Goal: Find specific page/section: Find specific page/section

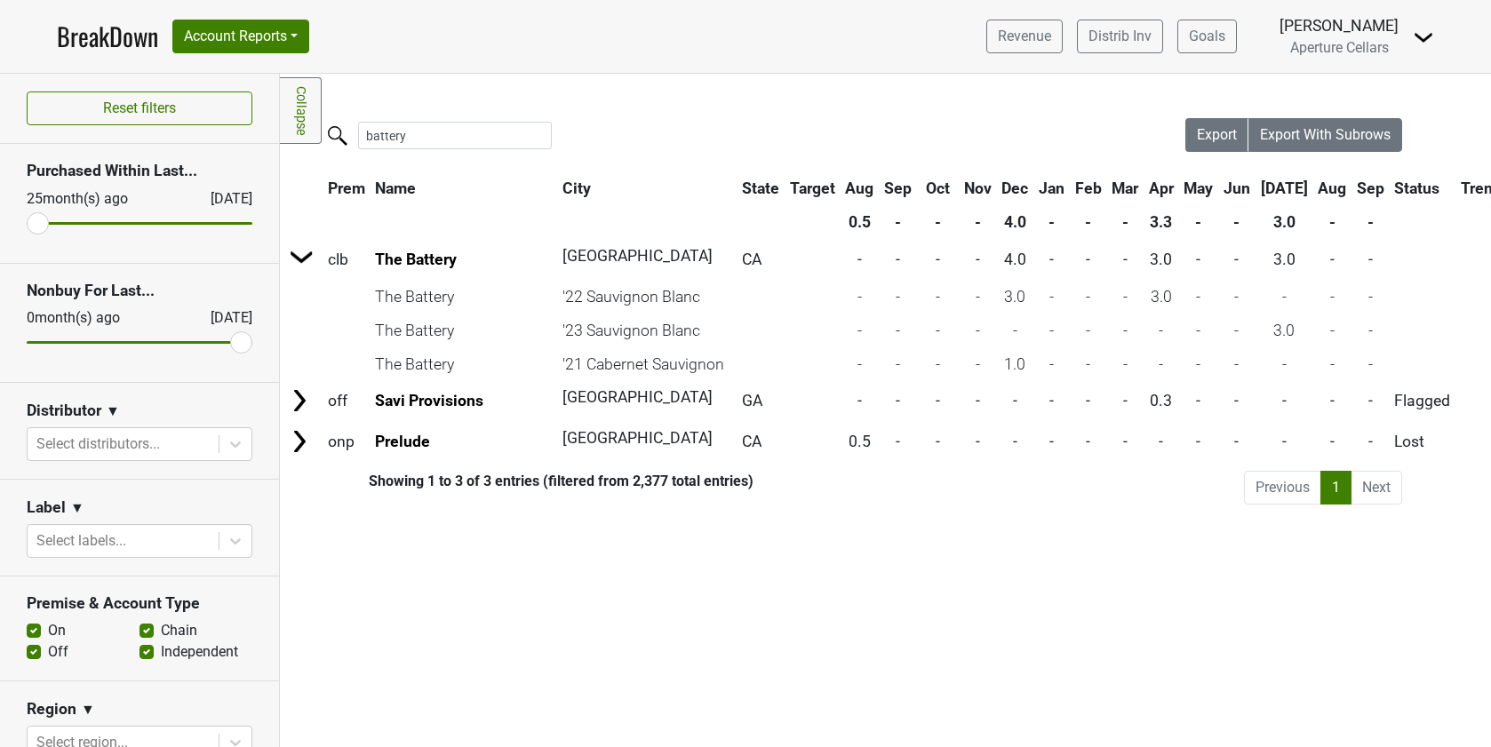
scroll to position [0, 383]
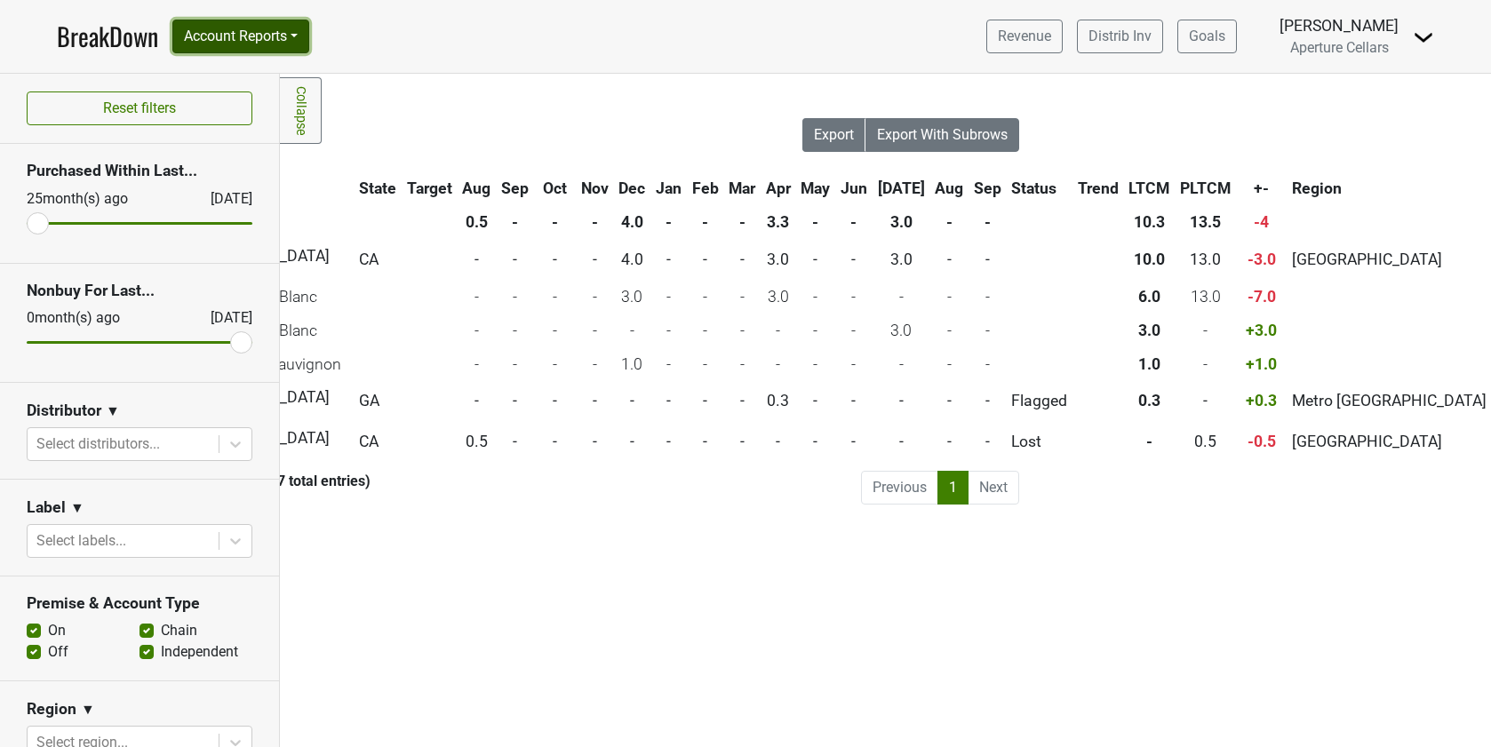
click at [209, 36] on button "Account Reports" at bounding box center [240, 37] width 137 height 34
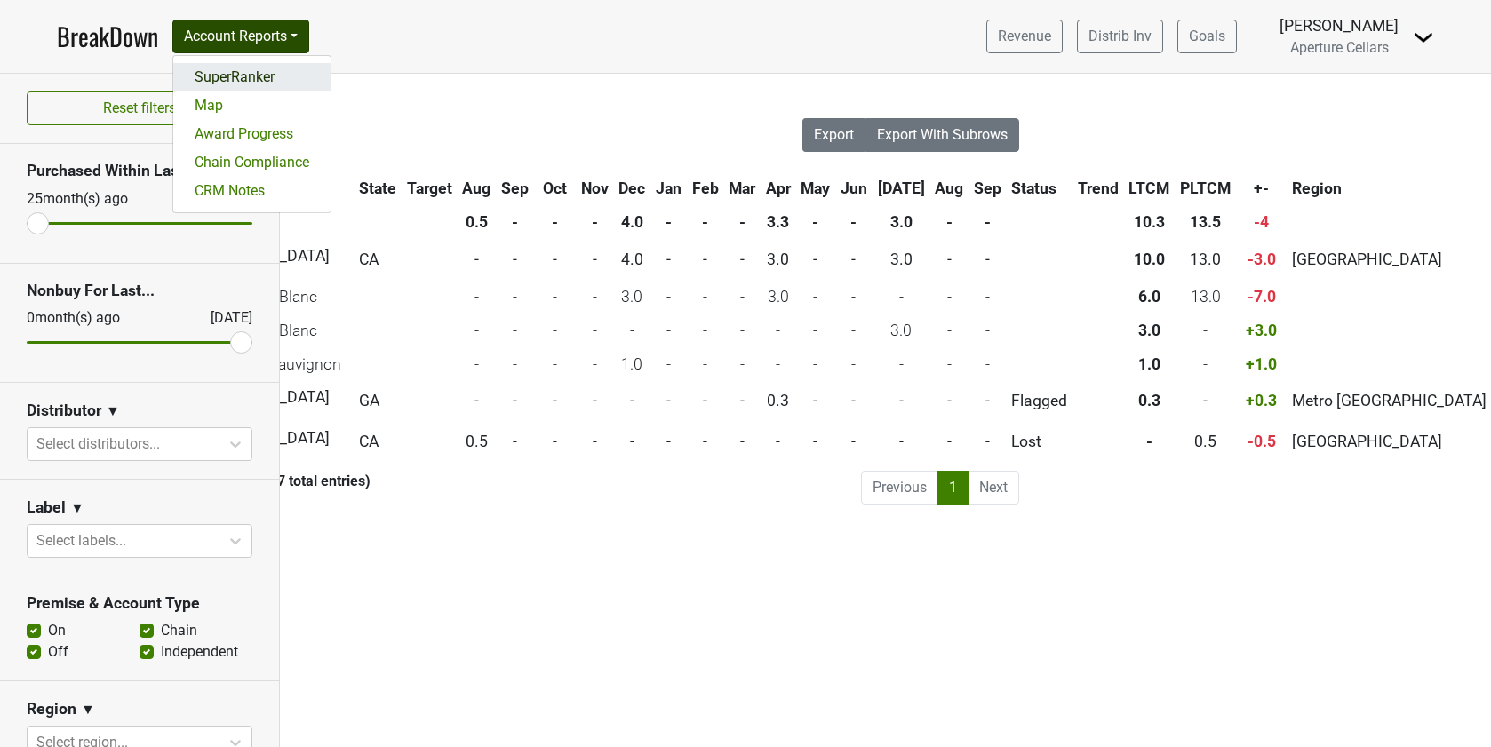
click at [235, 78] on link "SuperRanker" at bounding box center [251, 77] width 157 height 28
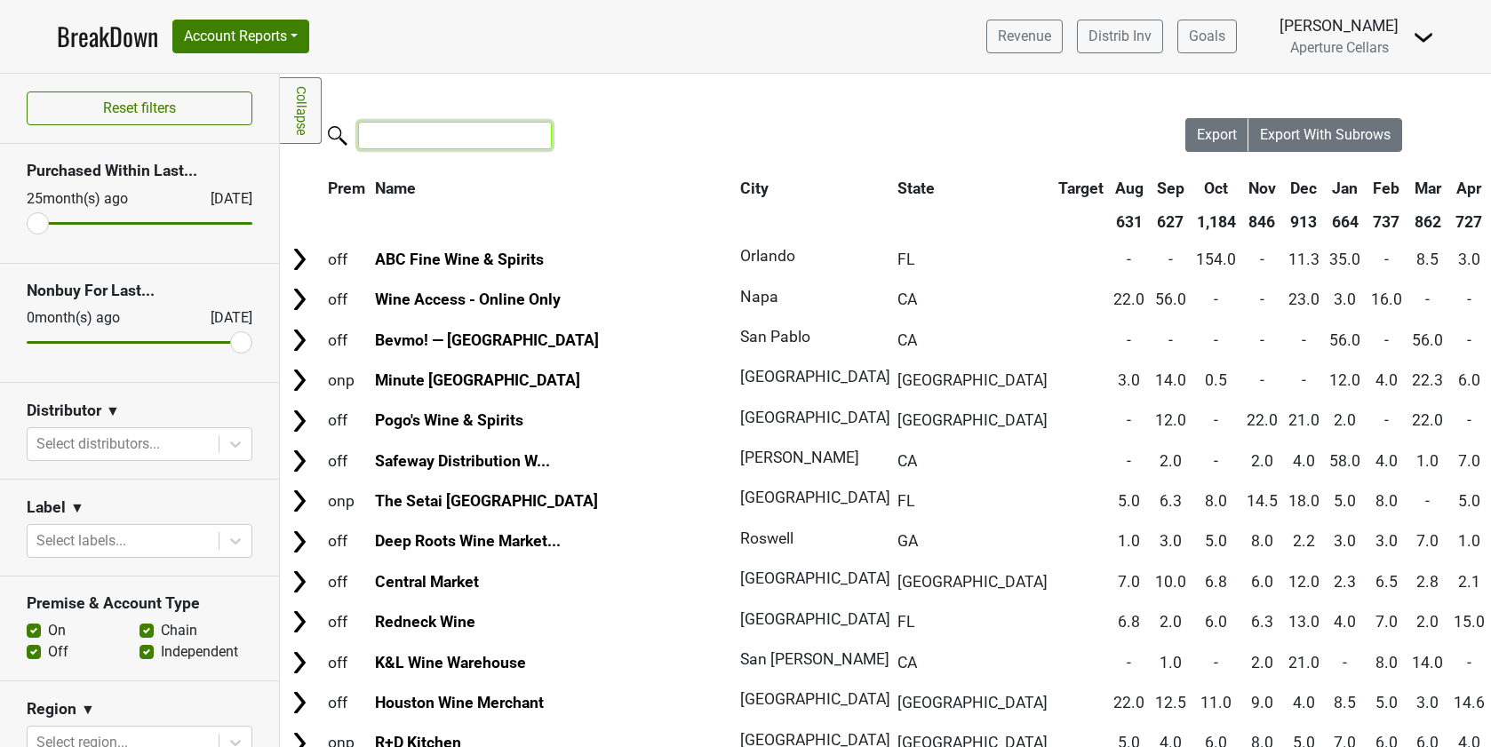
click at [451, 132] on input "search" at bounding box center [455, 136] width 194 height 28
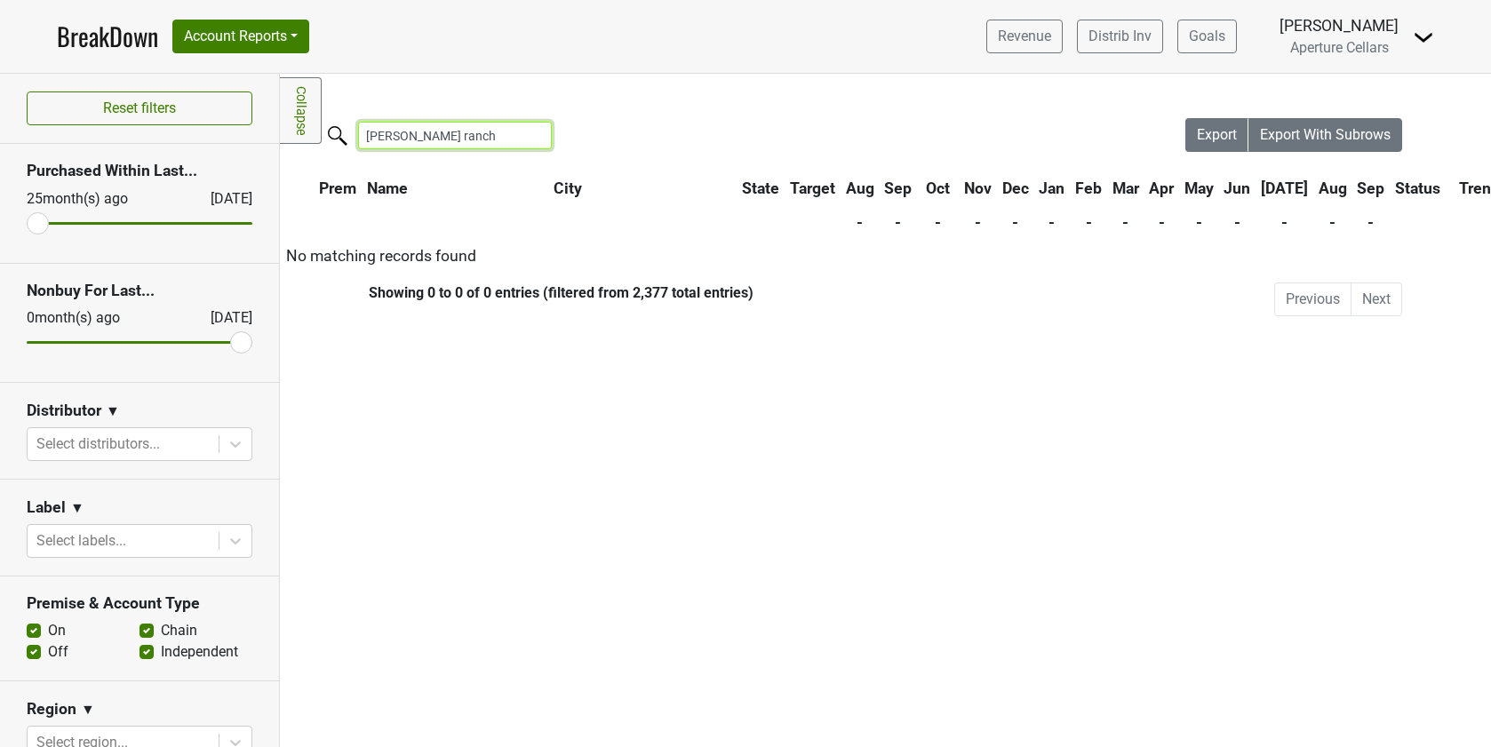
type input "dawn ranch"
click at [531, 141] on input "dawn ranch" at bounding box center [455, 136] width 194 height 28
click at [518, 139] on input "dawn ranch" at bounding box center [455, 136] width 194 height 28
click at [525, 132] on input "dawn ranch" at bounding box center [455, 136] width 194 height 28
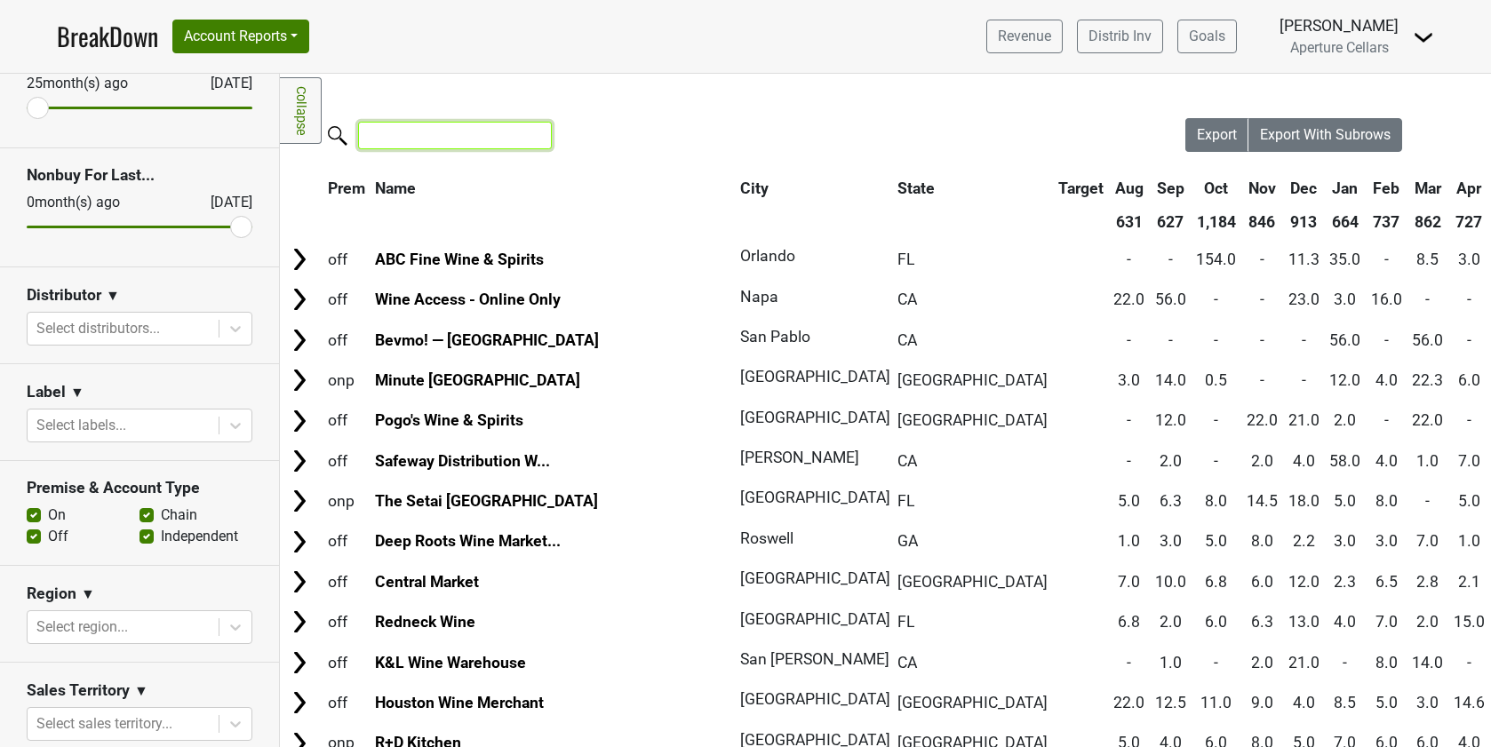
scroll to position [57, 0]
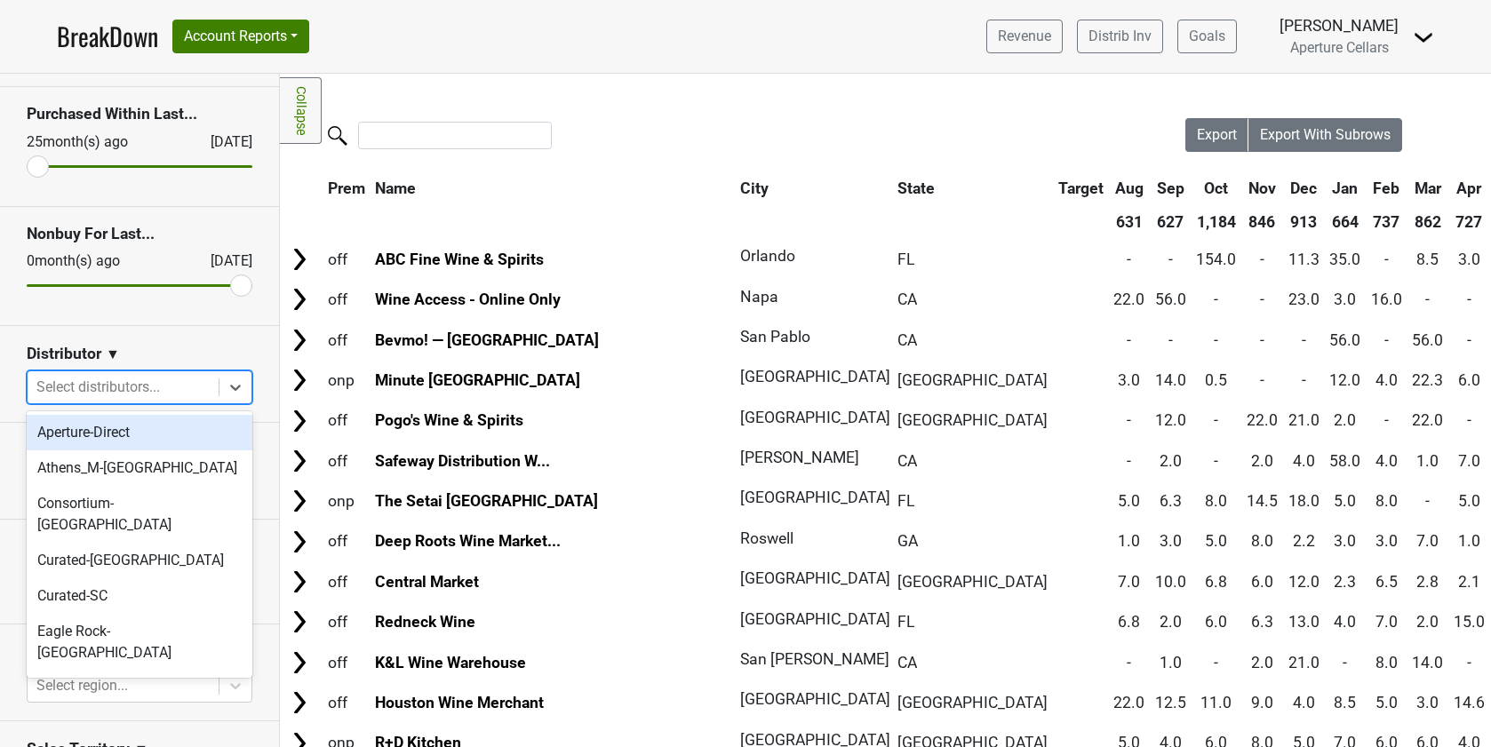
click at [117, 387] on div at bounding box center [122, 387] width 173 height 25
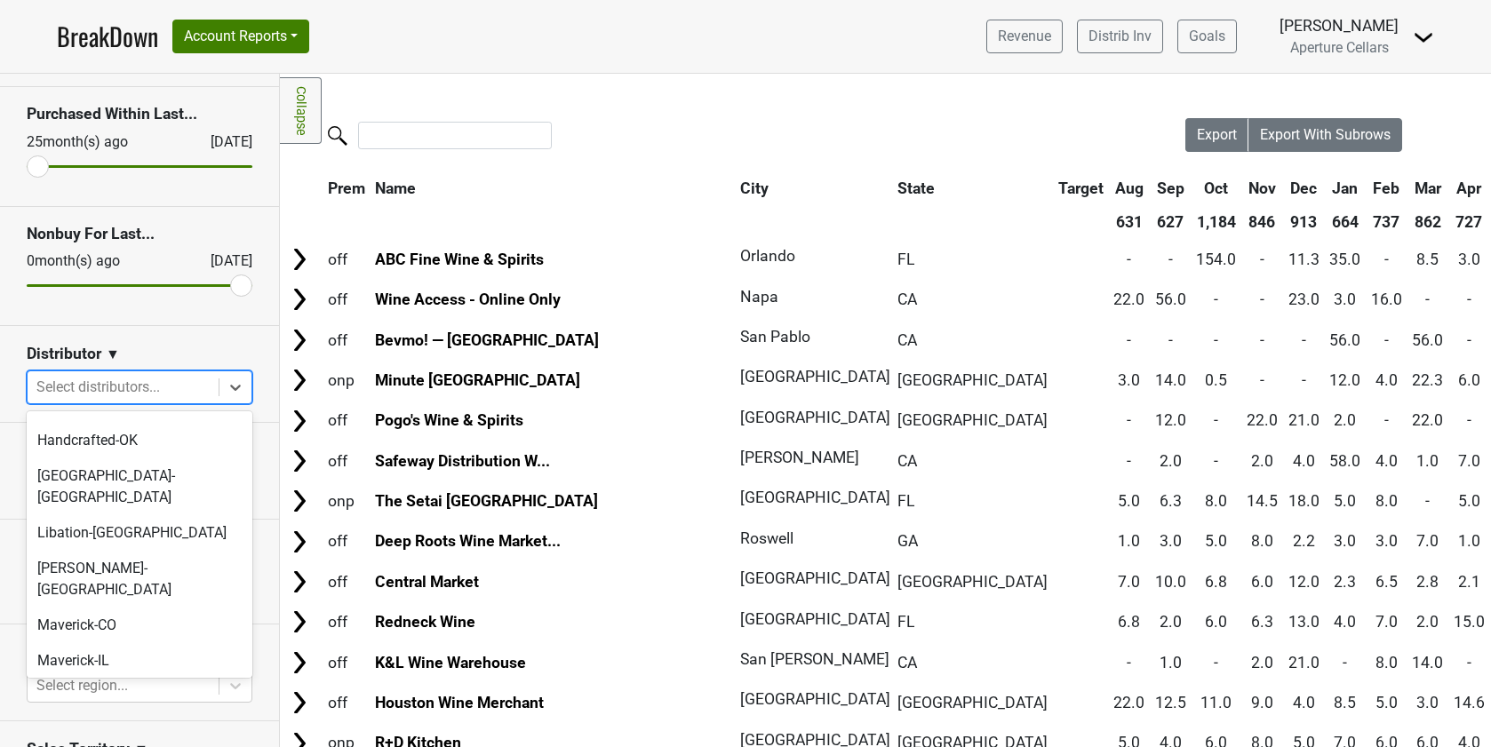
scroll to position [384, 0]
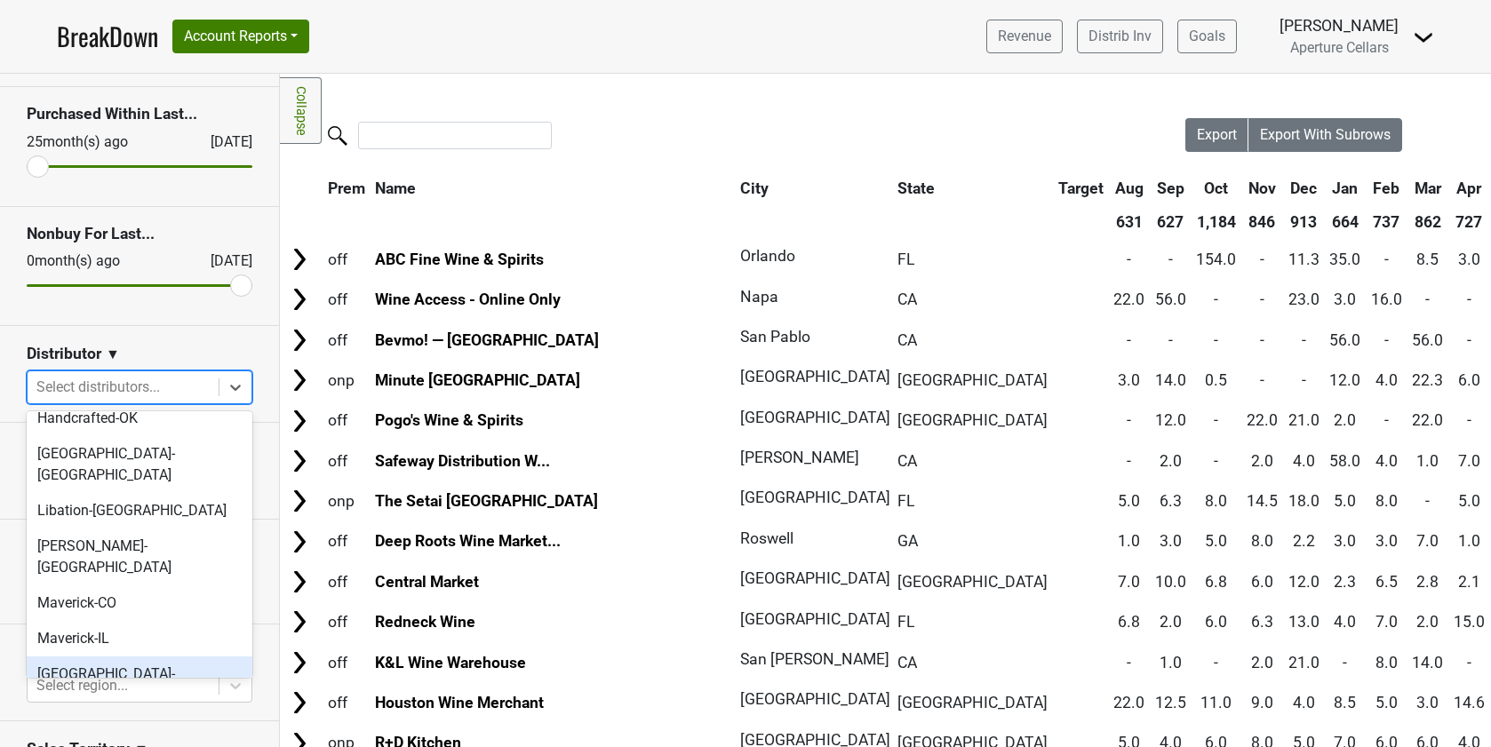
click at [133, 657] on div "Monterey-CA" at bounding box center [140, 685] width 226 height 57
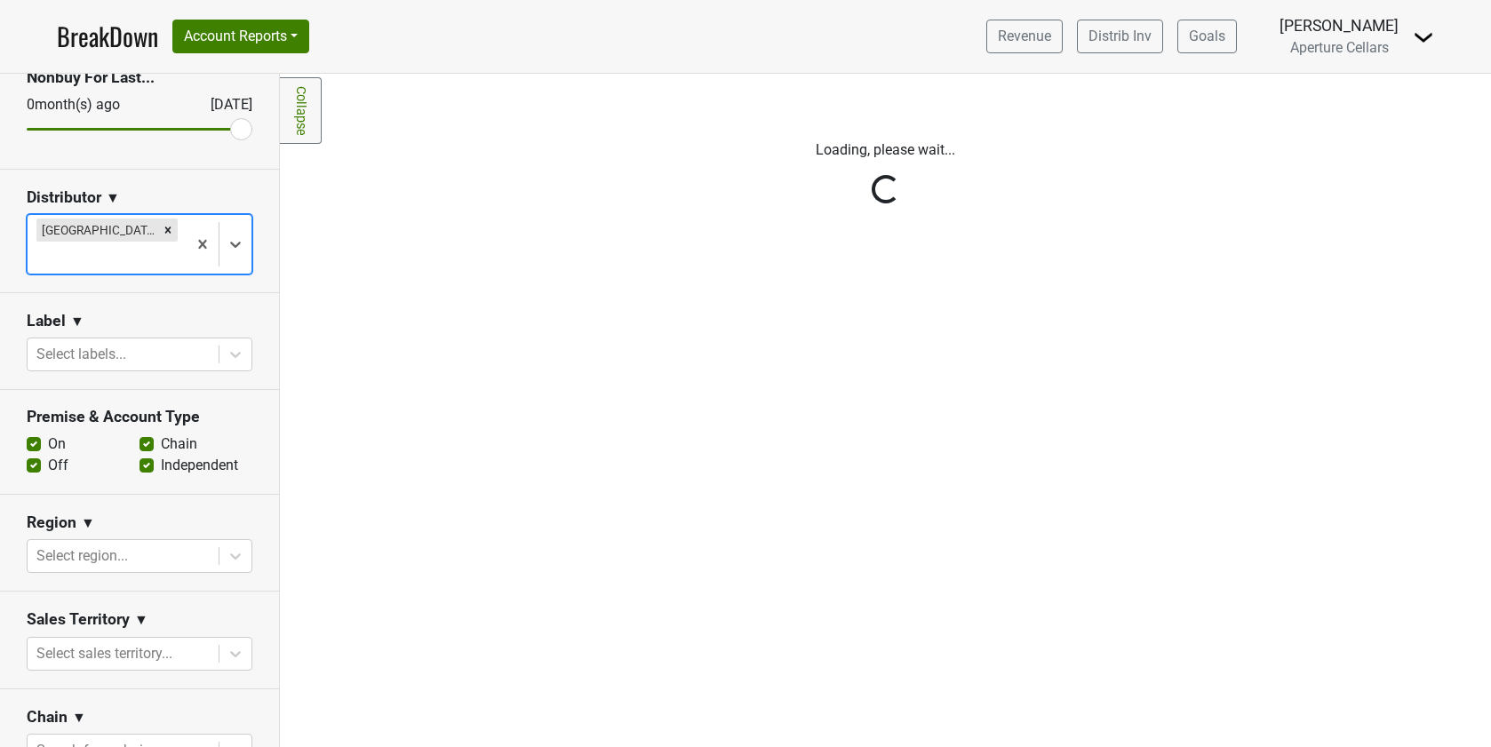
scroll to position [264, 0]
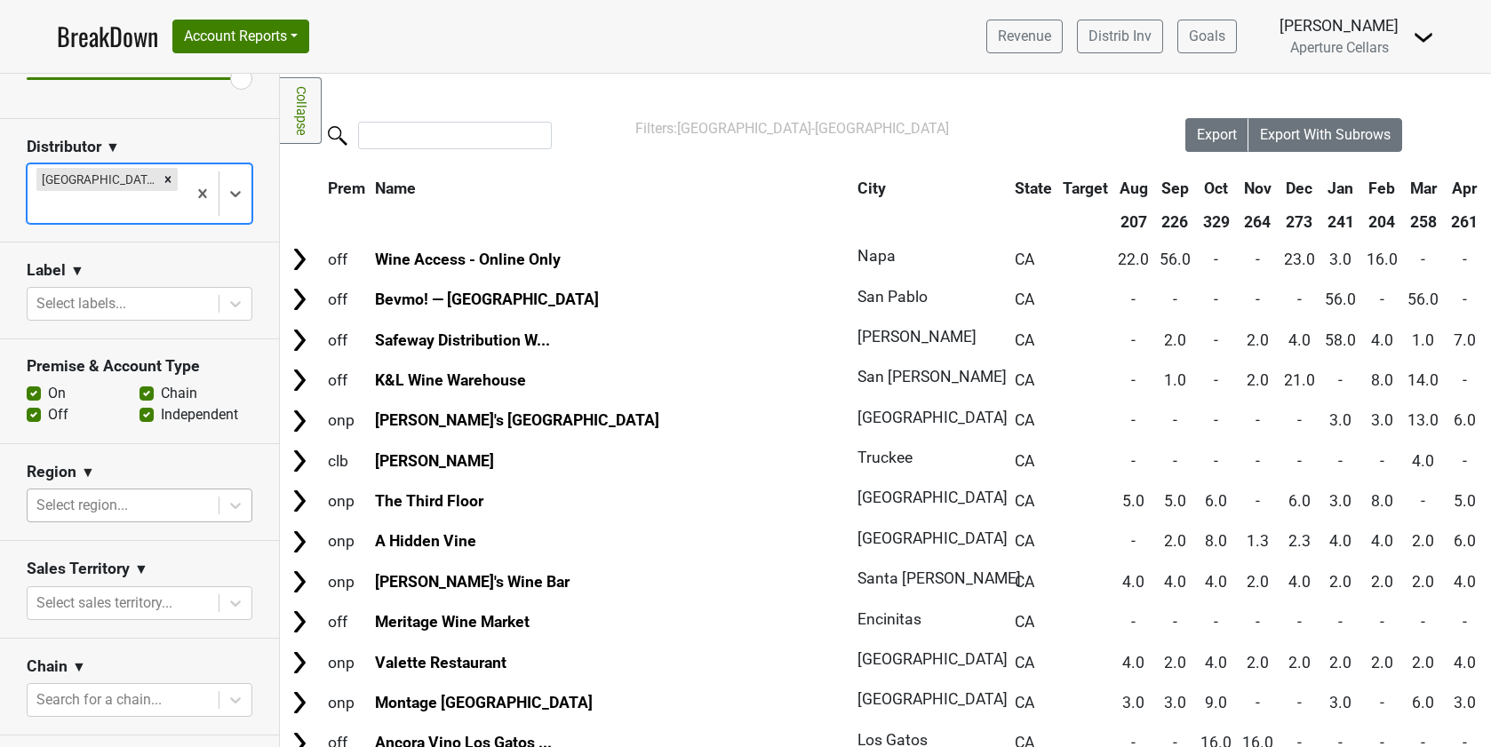
click at [116, 493] on div at bounding box center [122, 505] width 173 height 25
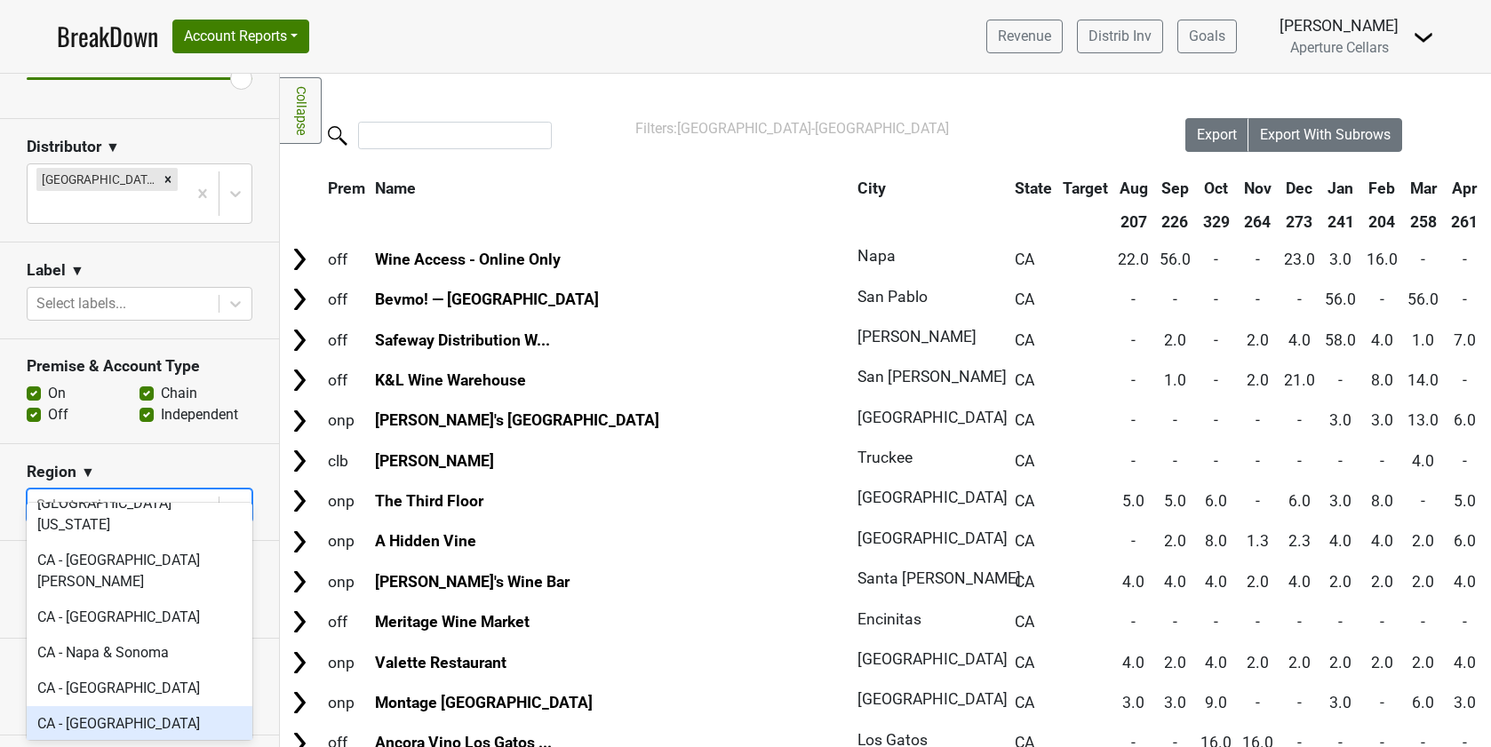
scroll to position [448, 0]
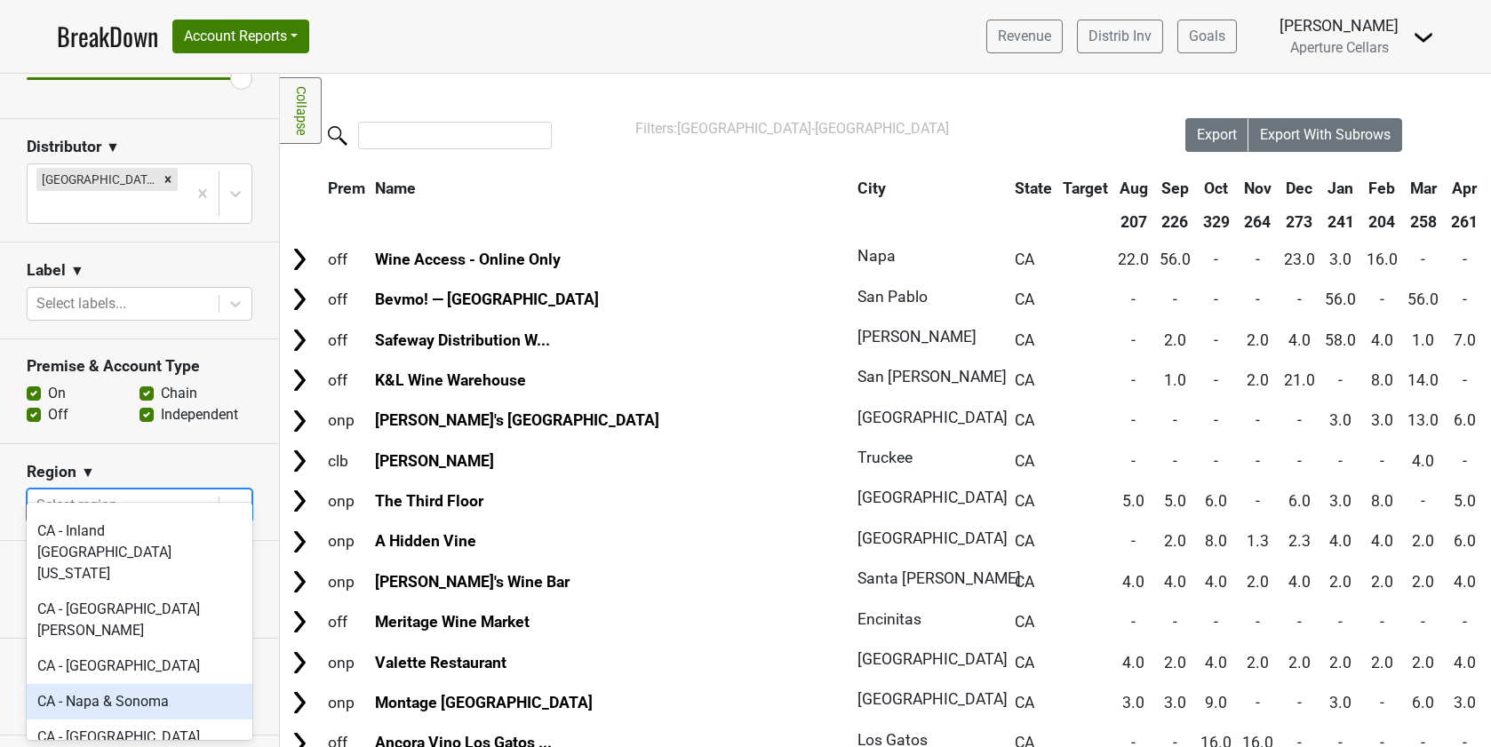
click at [139, 684] on div "CA - Napa & Sonoma" at bounding box center [140, 702] width 226 height 36
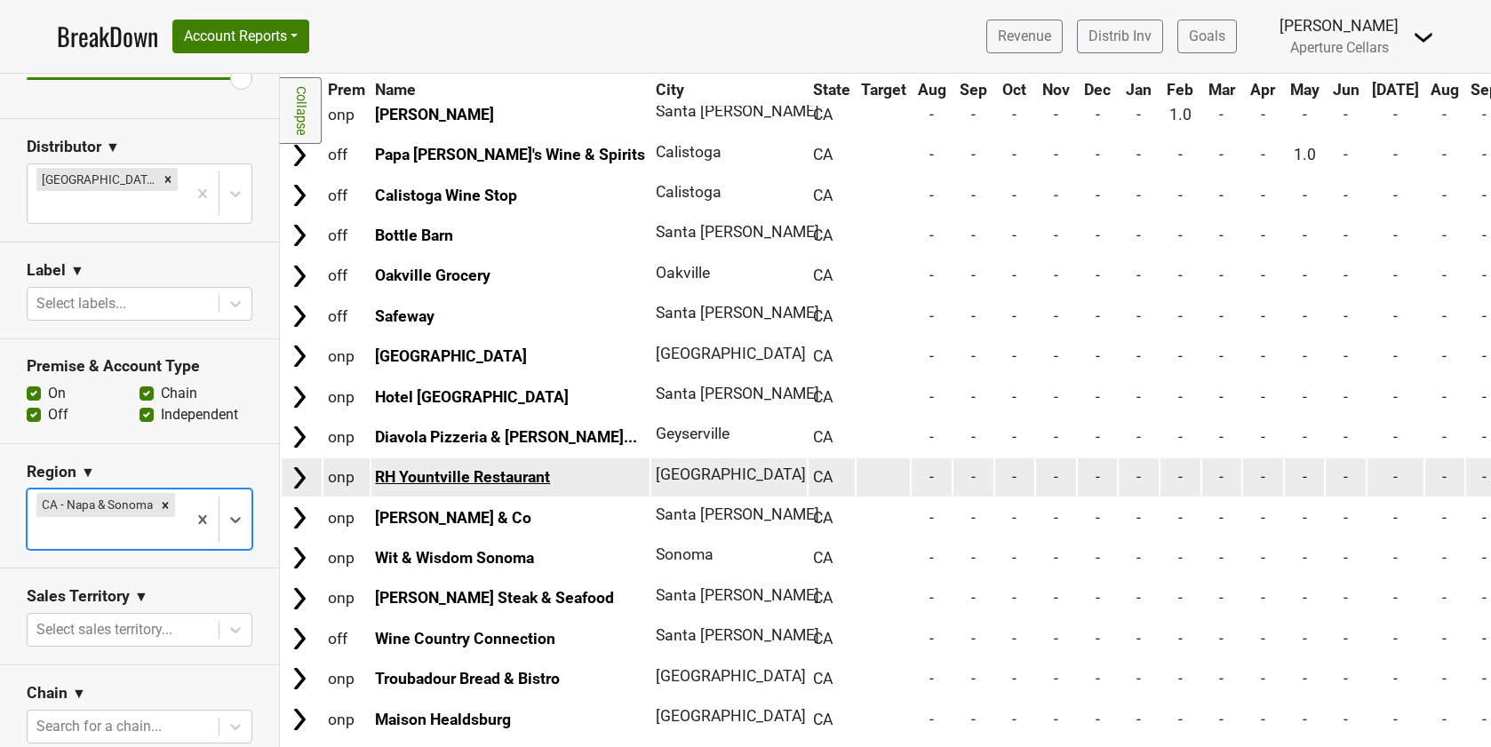
scroll to position [1607, 0]
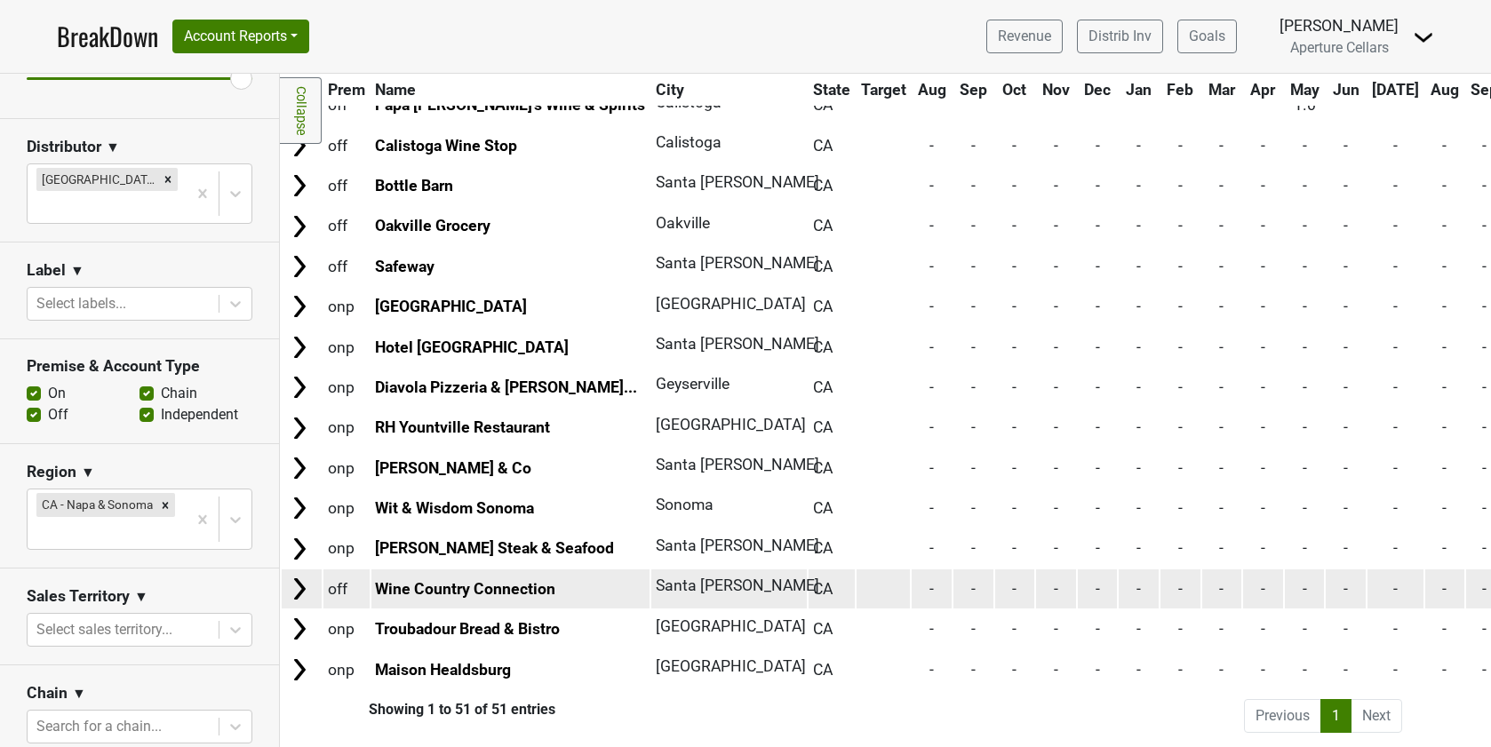
click at [299, 585] on img at bounding box center [299, 589] width 27 height 27
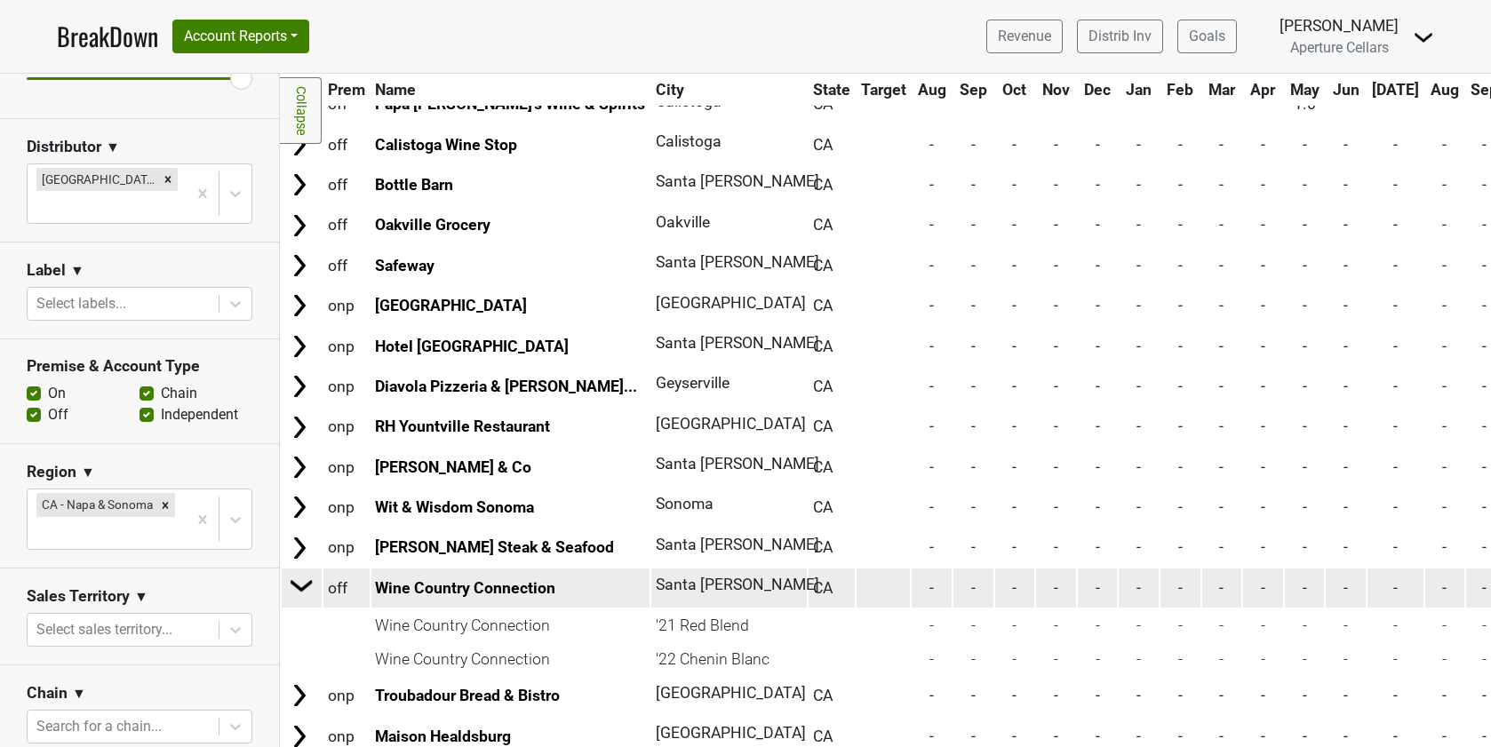
click at [299, 583] on img at bounding box center [302, 585] width 27 height 27
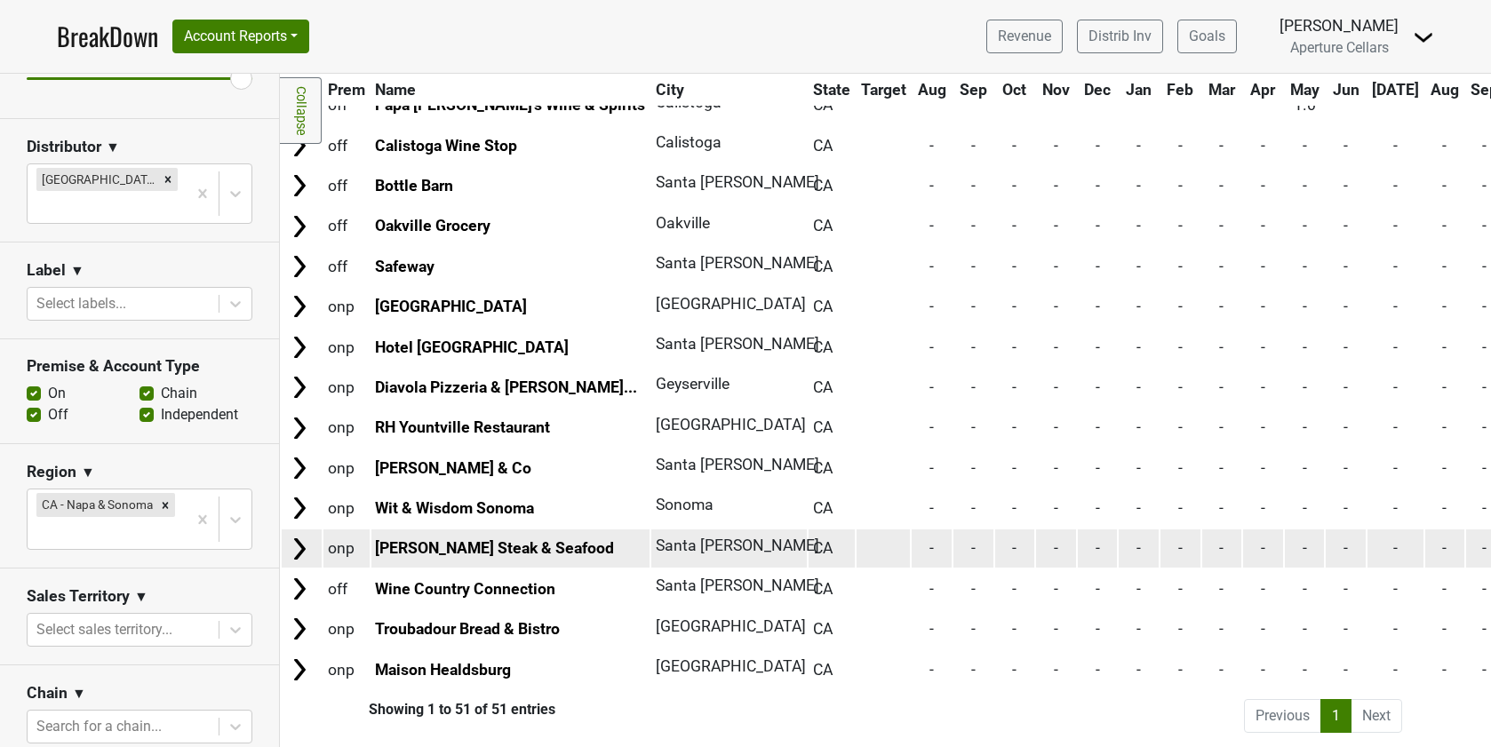
click at [302, 545] on img at bounding box center [299, 549] width 27 height 27
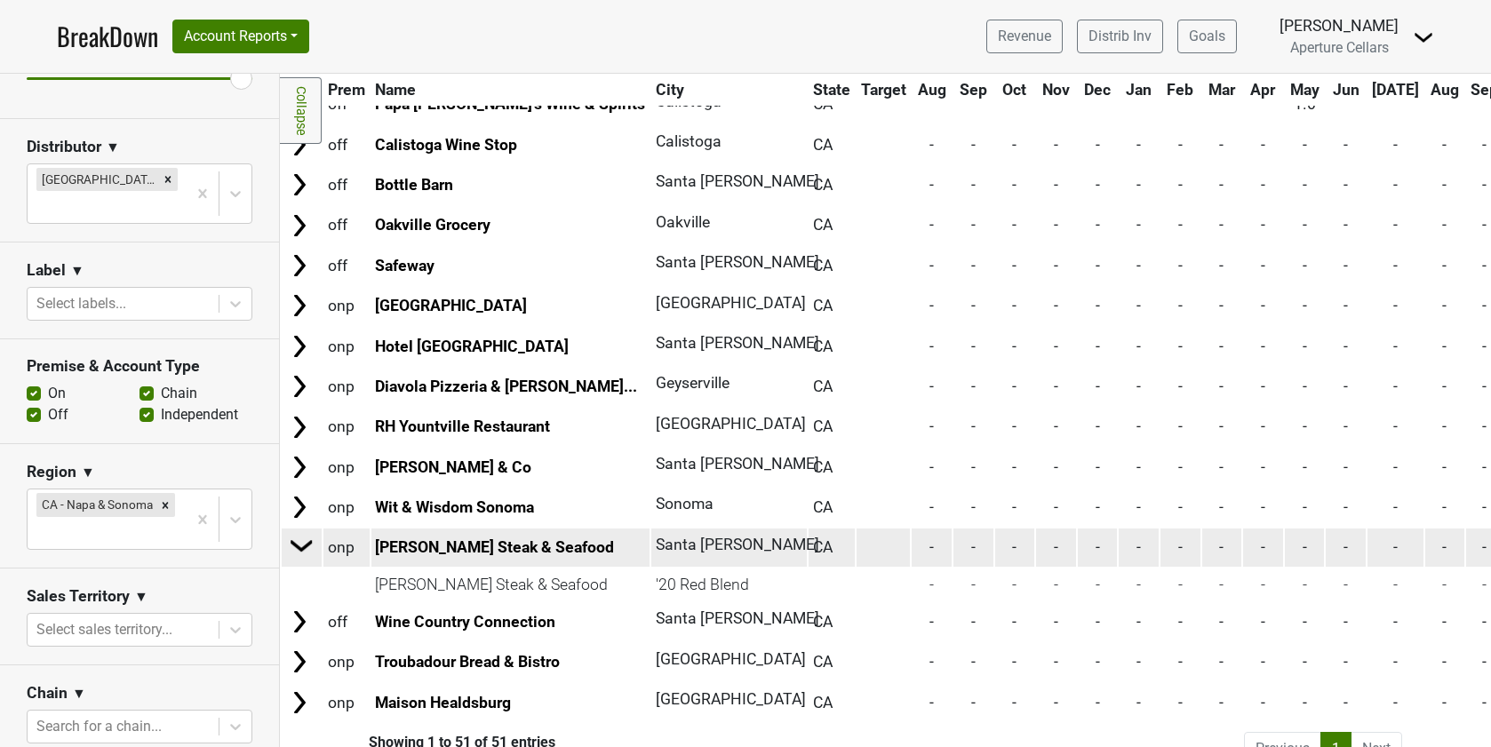
click at [301, 546] on img at bounding box center [302, 545] width 27 height 27
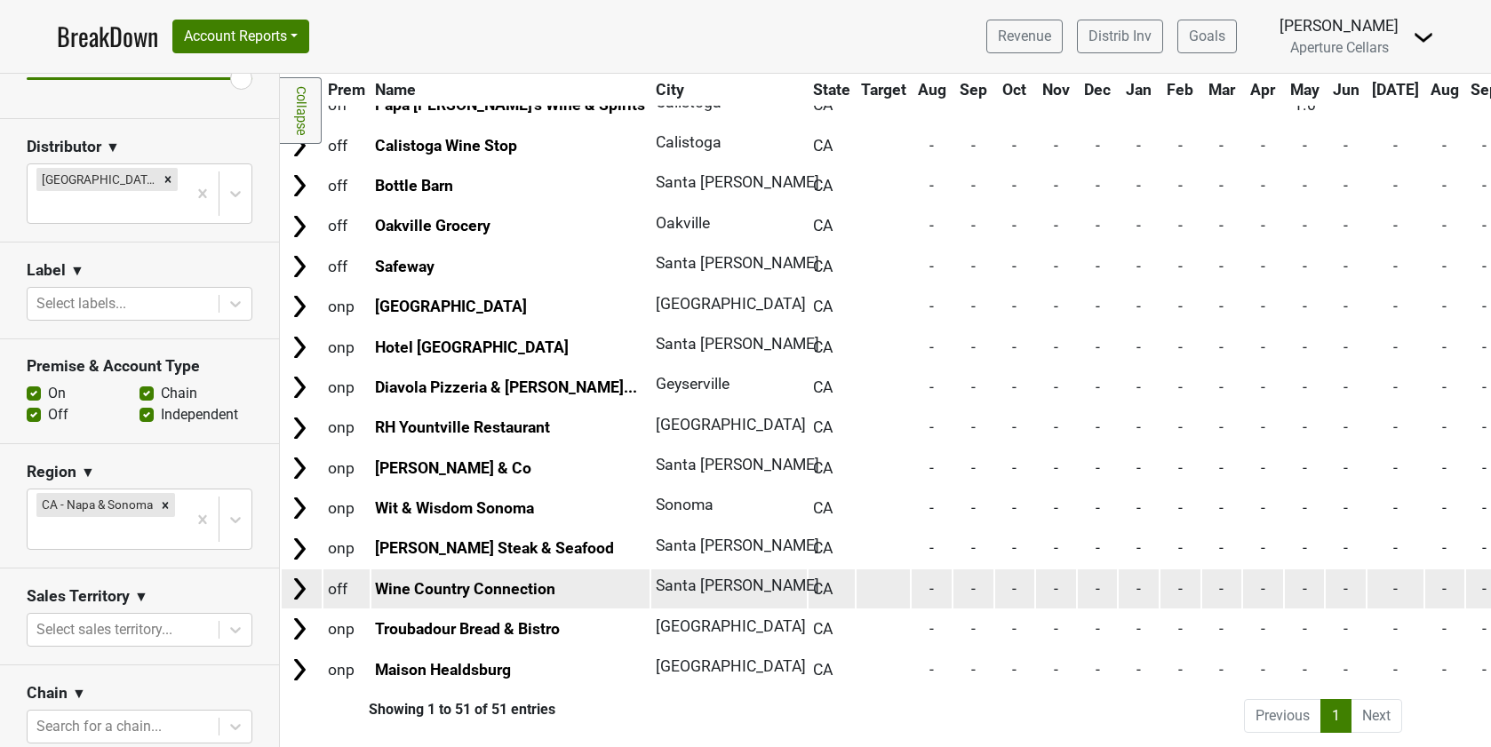
click at [310, 579] on img at bounding box center [299, 589] width 27 height 27
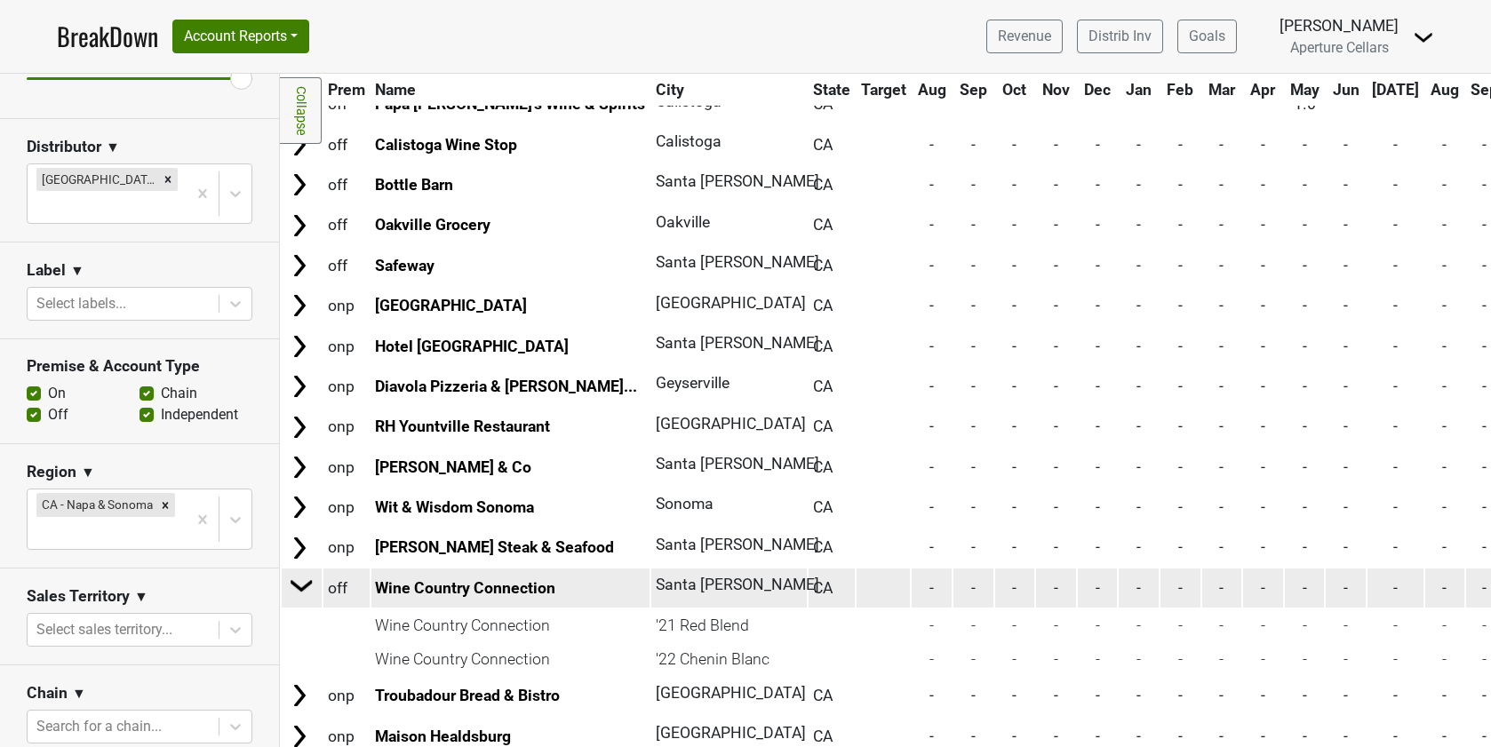
click at [302, 580] on img at bounding box center [302, 585] width 27 height 27
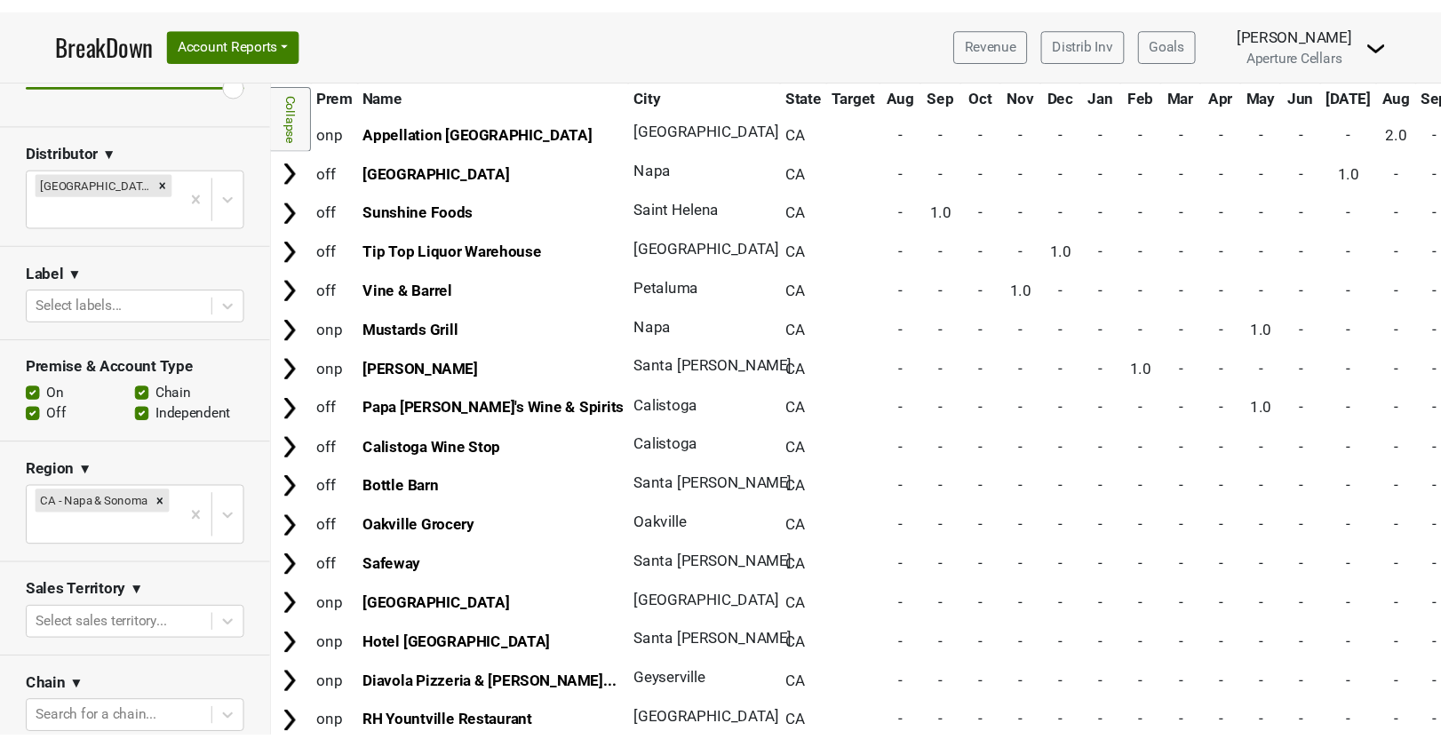
scroll to position [1330, 0]
